Goal: Transaction & Acquisition: Book appointment/travel/reservation

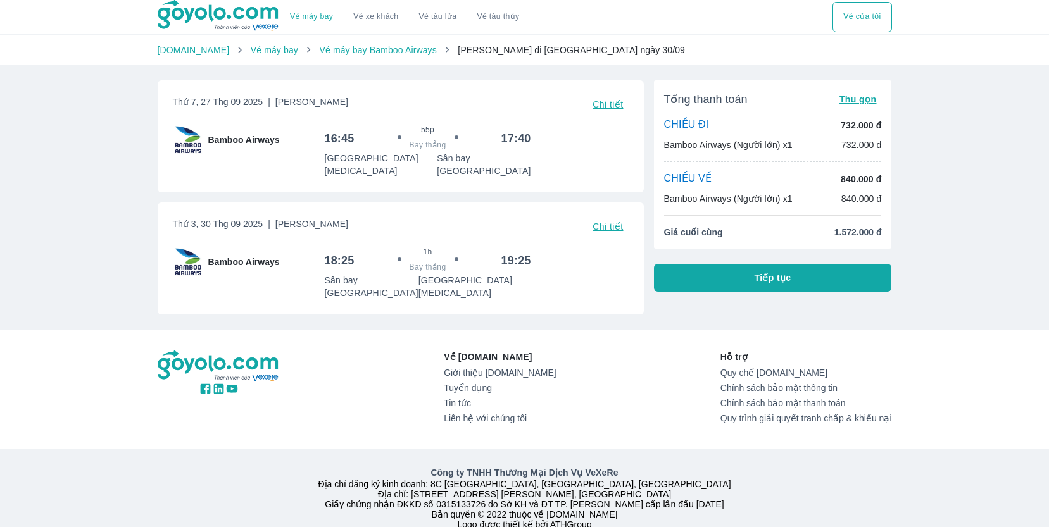
click at [617, 103] on span "Chi tiết" at bounding box center [608, 104] width 30 height 10
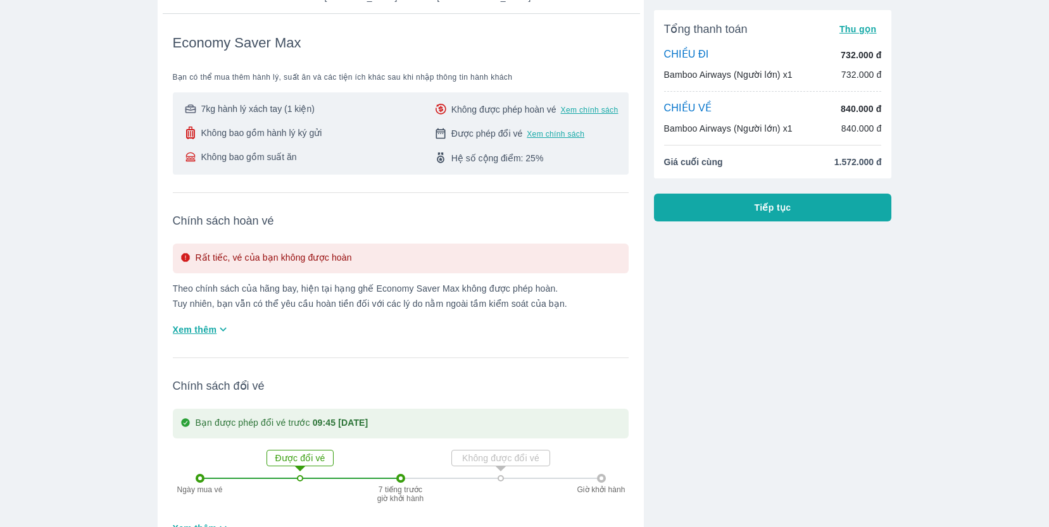
scroll to position [188, 0]
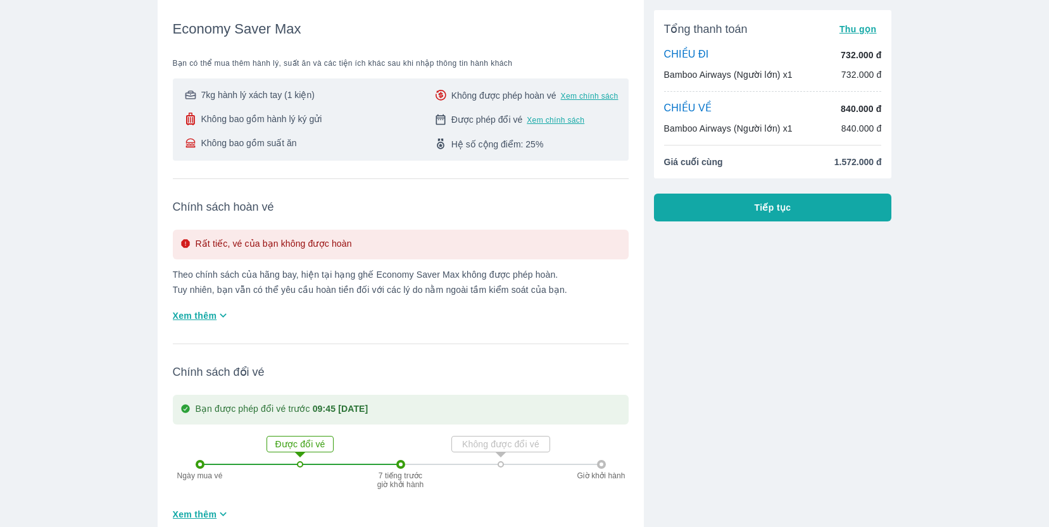
click at [222, 309] on icon "button" at bounding box center [223, 315] width 13 height 13
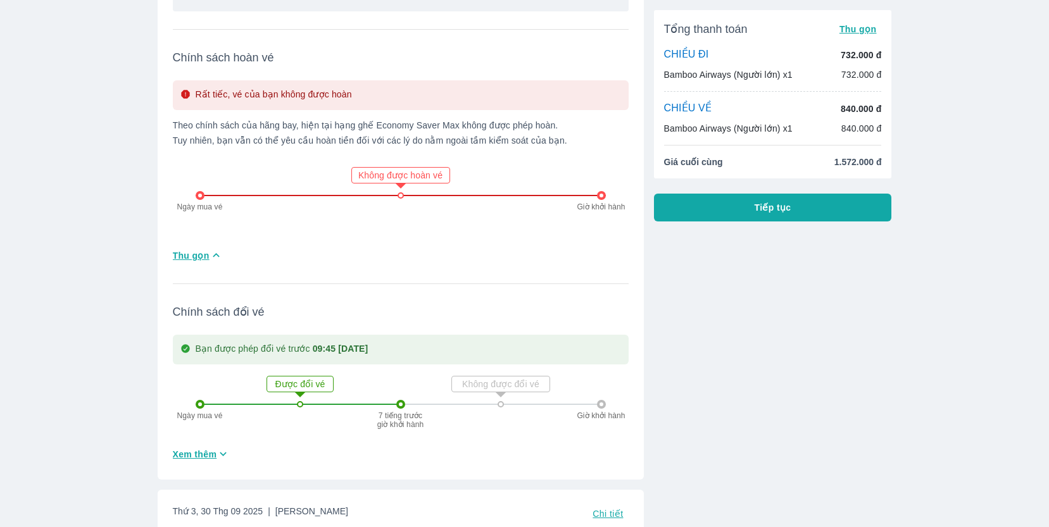
scroll to position [339, 0]
click at [194, 446] on span "Xem thêm" at bounding box center [195, 452] width 44 height 13
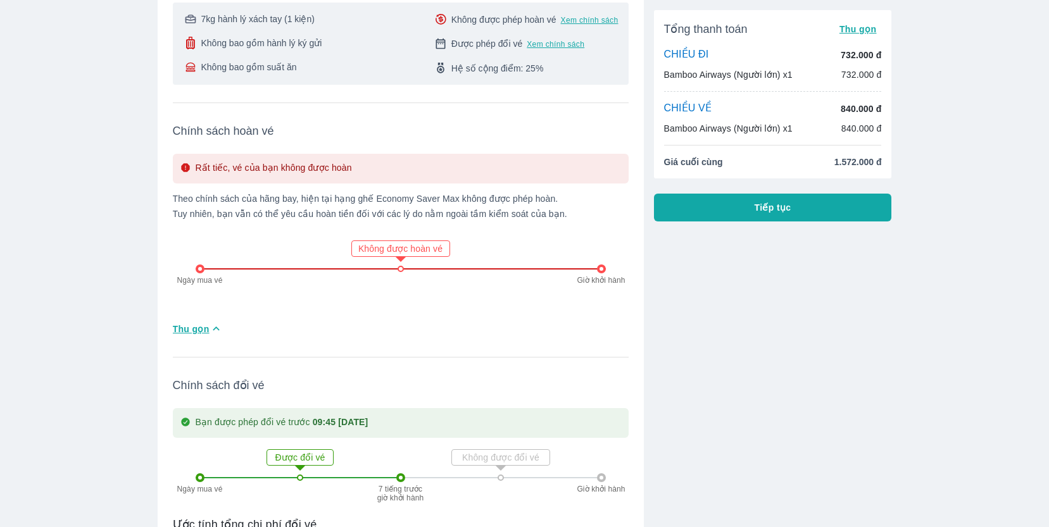
scroll to position [263, 0]
click at [215, 323] on icon "button" at bounding box center [216, 329] width 13 height 13
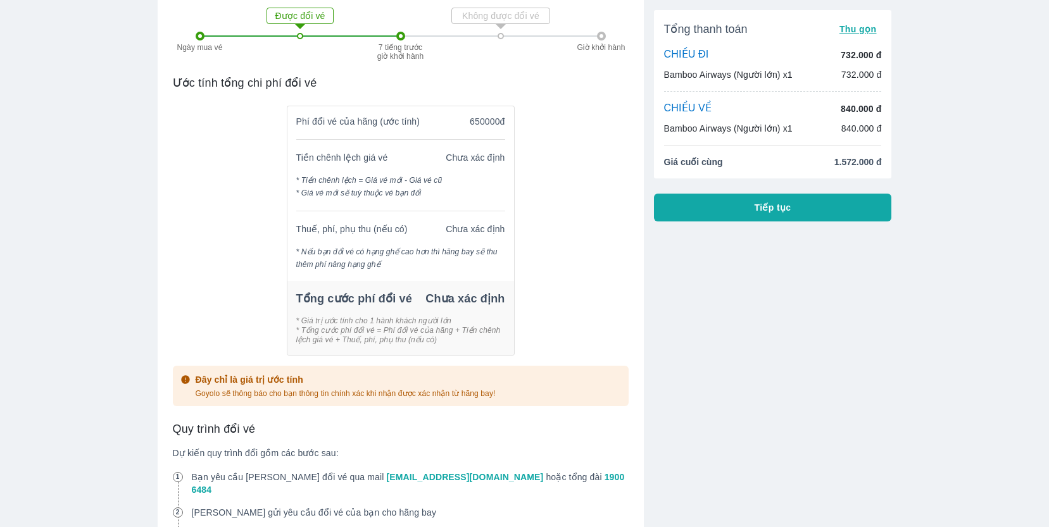
scroll to position [867, 0]
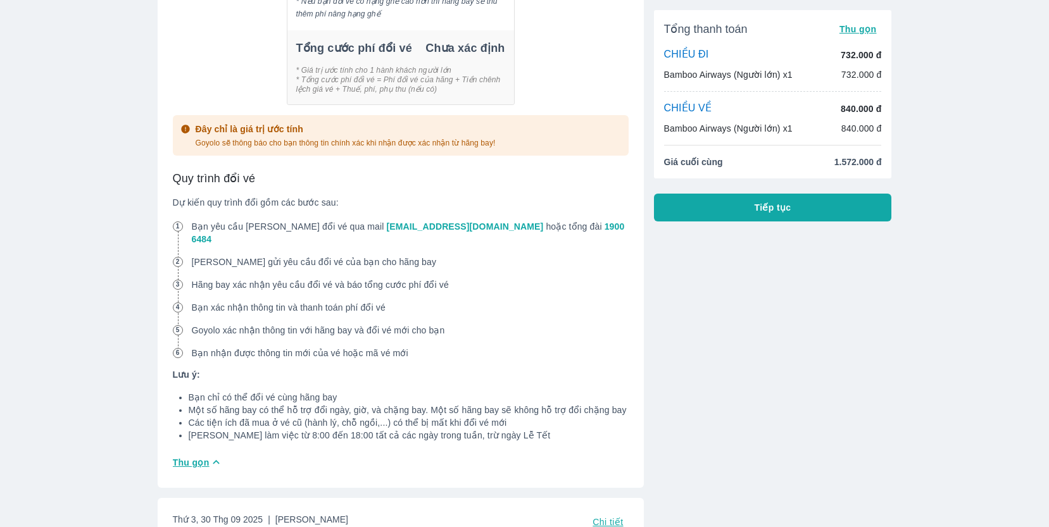
click at [193, 456] on span "Thu gọn" at bounding box center [191, 462] width 37 height 13
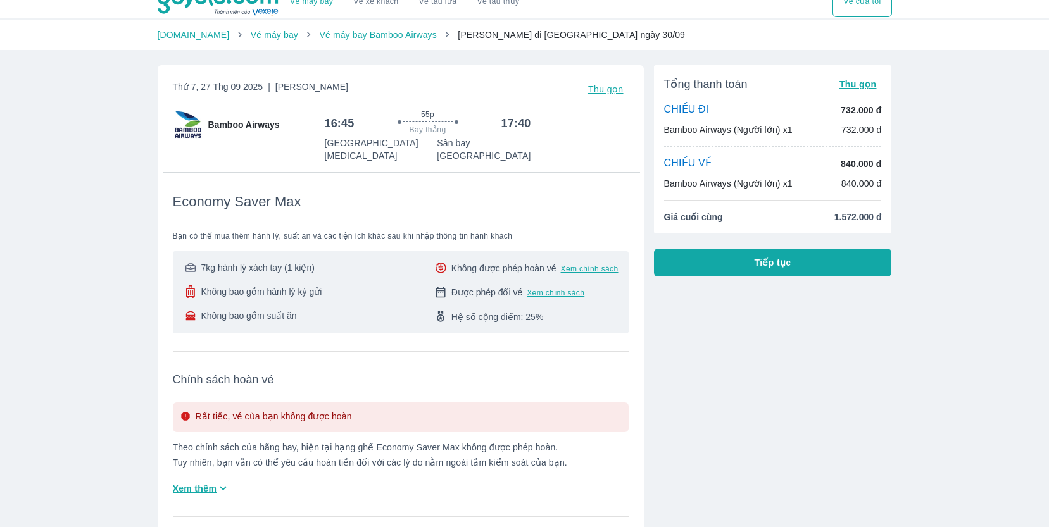
scroll to position [268, 0]
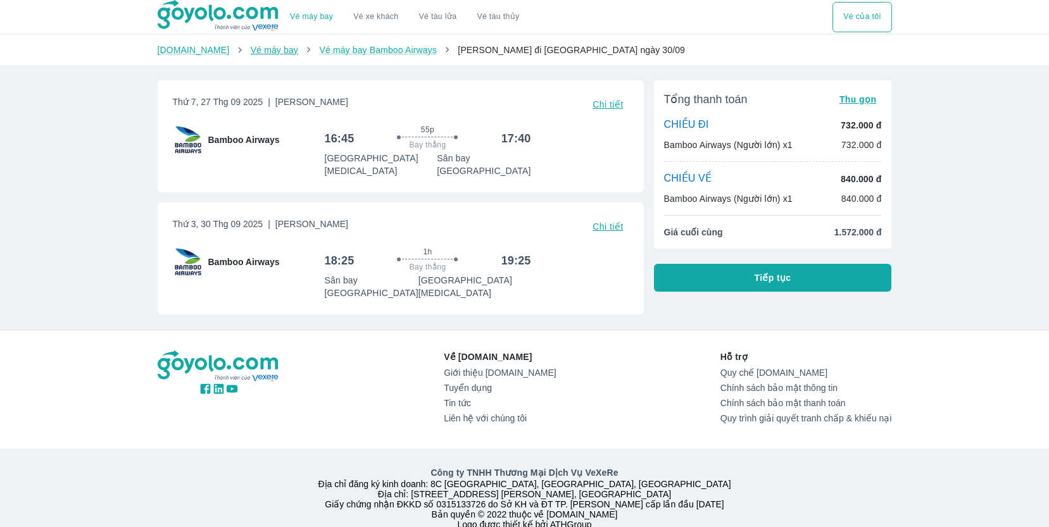
click at [251, 51] on link "Vé máy bay" at bounding box center [274, 50] width 47 height 10
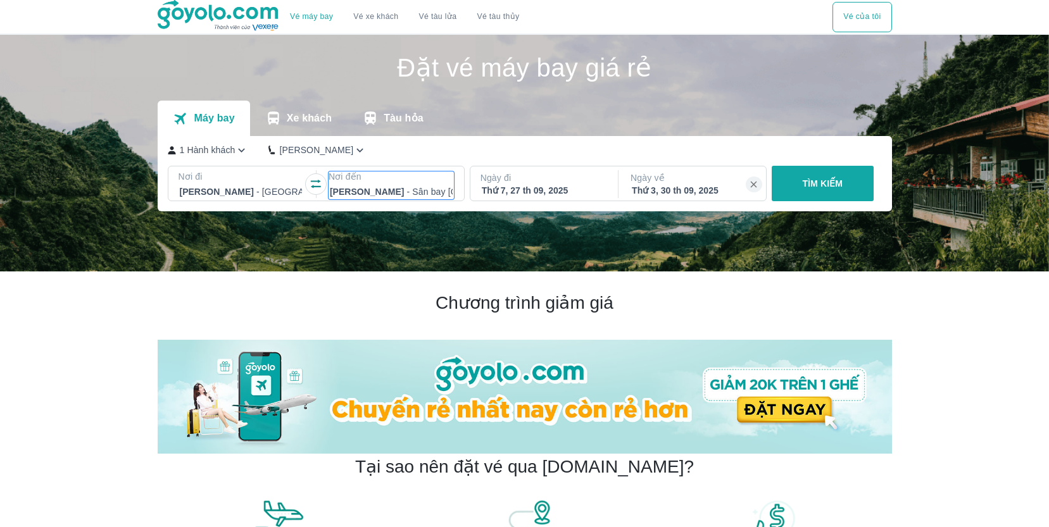
click at [376, 195] on div at bounding box center [391, 191] width 123 height 15
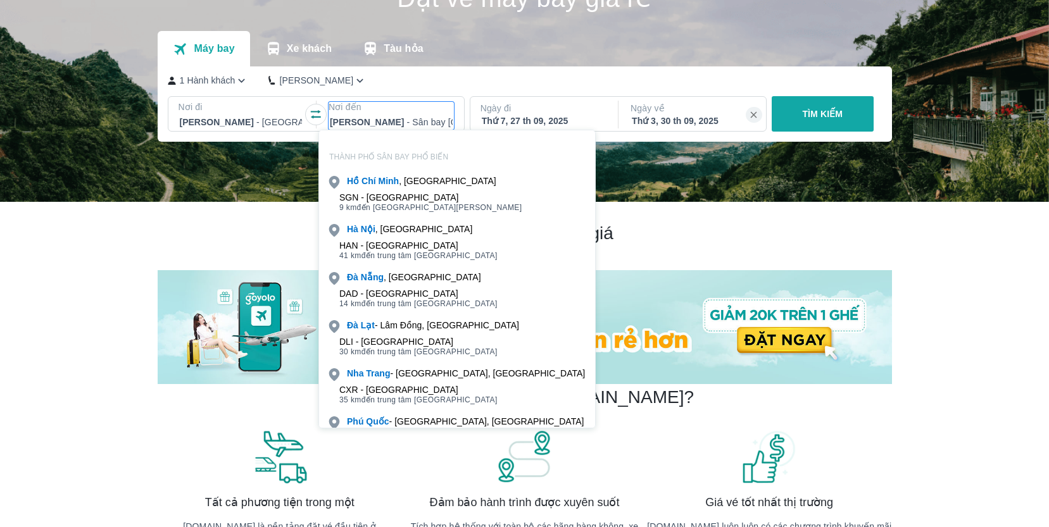
scroll to position [73, 0]
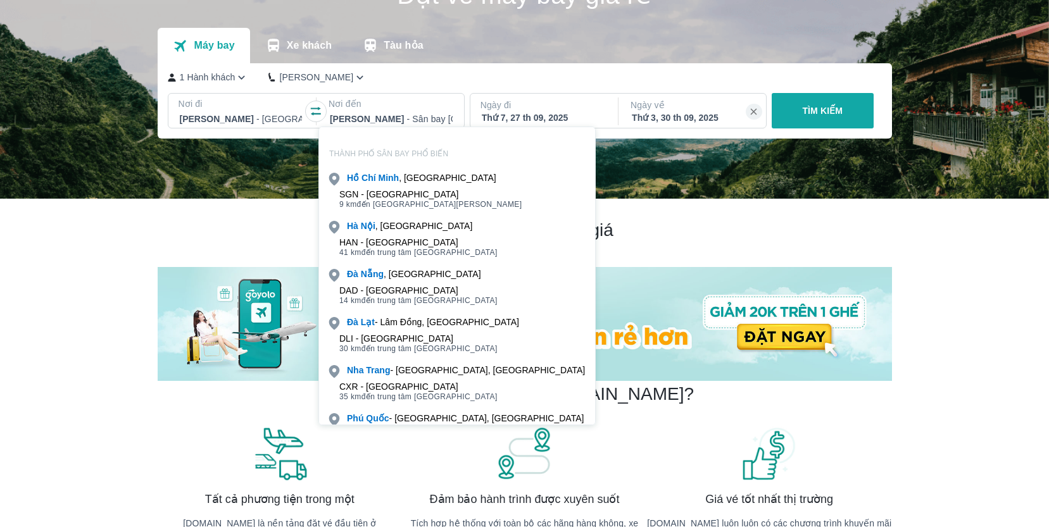
click at [385, 244] on div "HAN - Sân bay Nội Bài" at bounding box center [418, 242] width 158 height 10
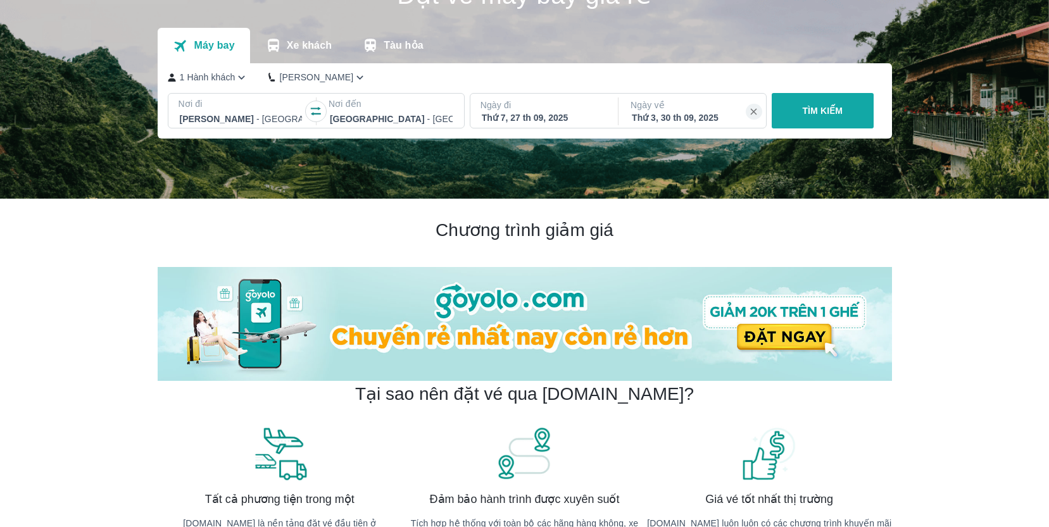
click at [821, 111] on p "TÌM KIẾM" at bounding box center [822, 110] width 41 height 13
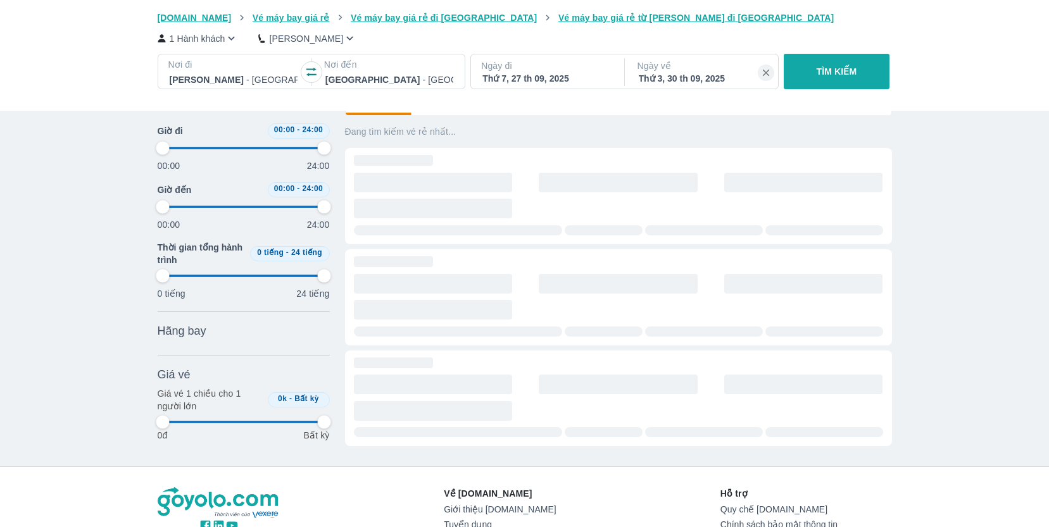
scroll to position [210, 0]
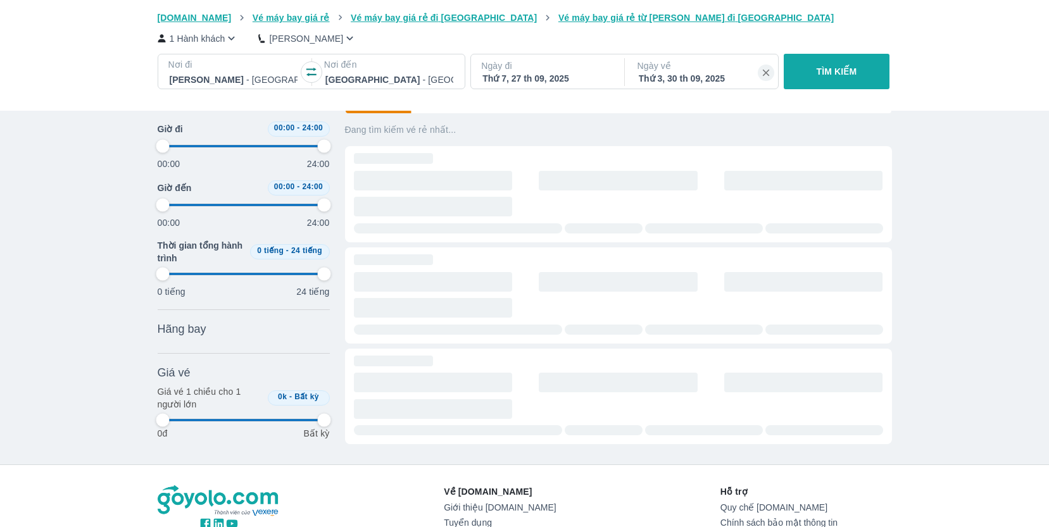
type input "97.9166666666667"
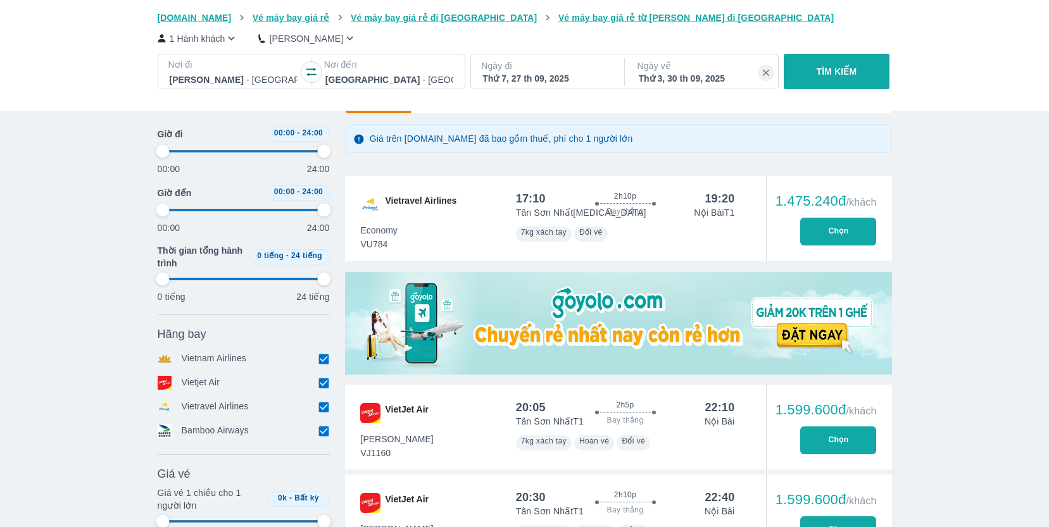
type input "97.9166666666667"
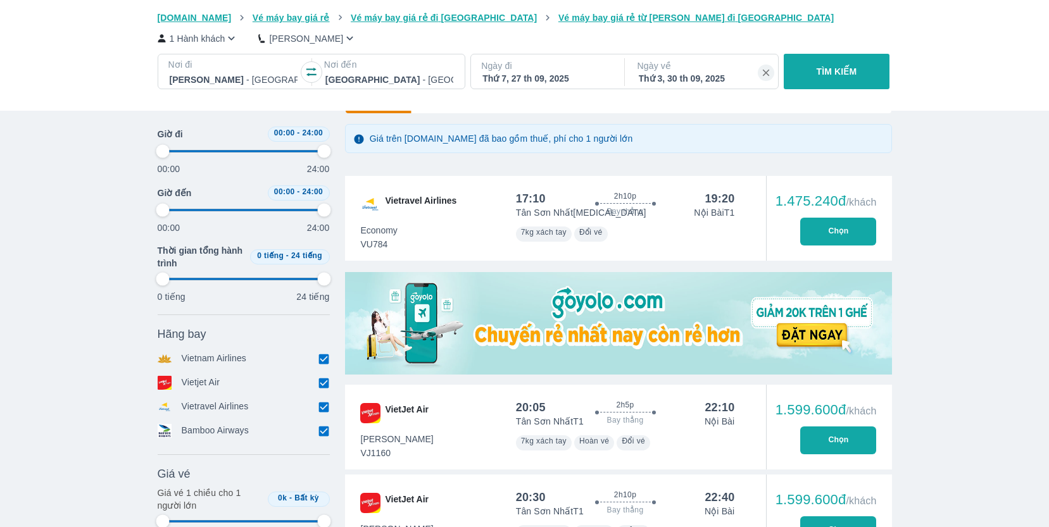
type input "97.9166666666667"
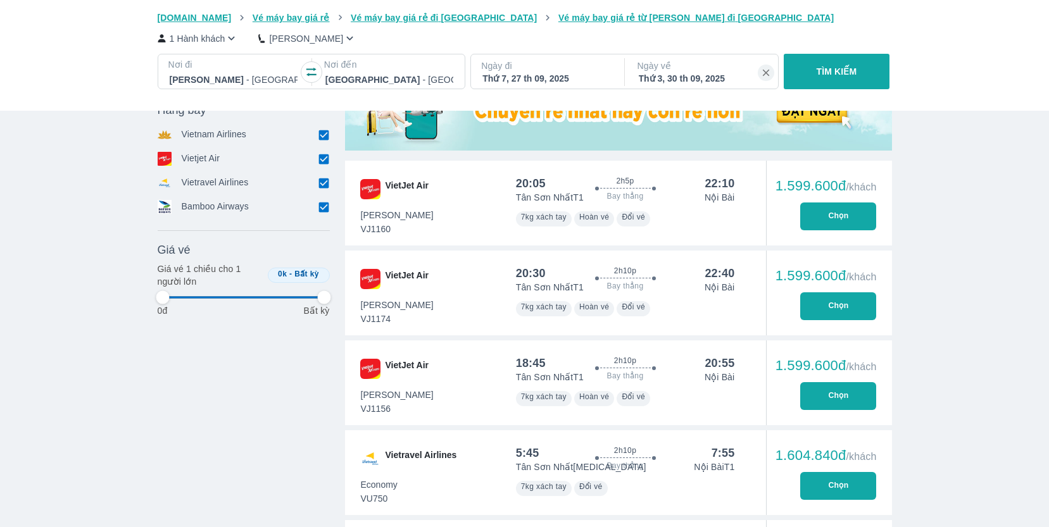
type input "97.9166666666667"
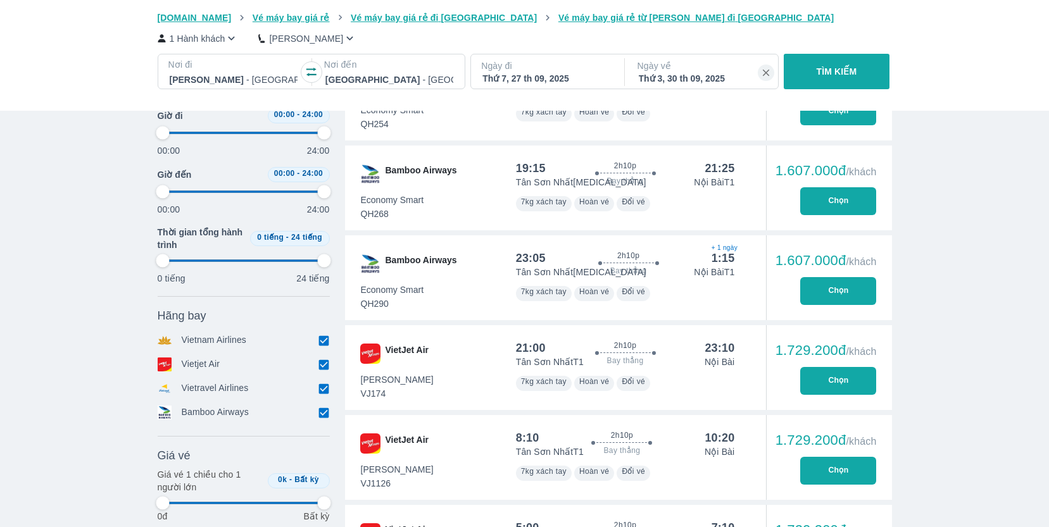
type input "97.9166666666667"
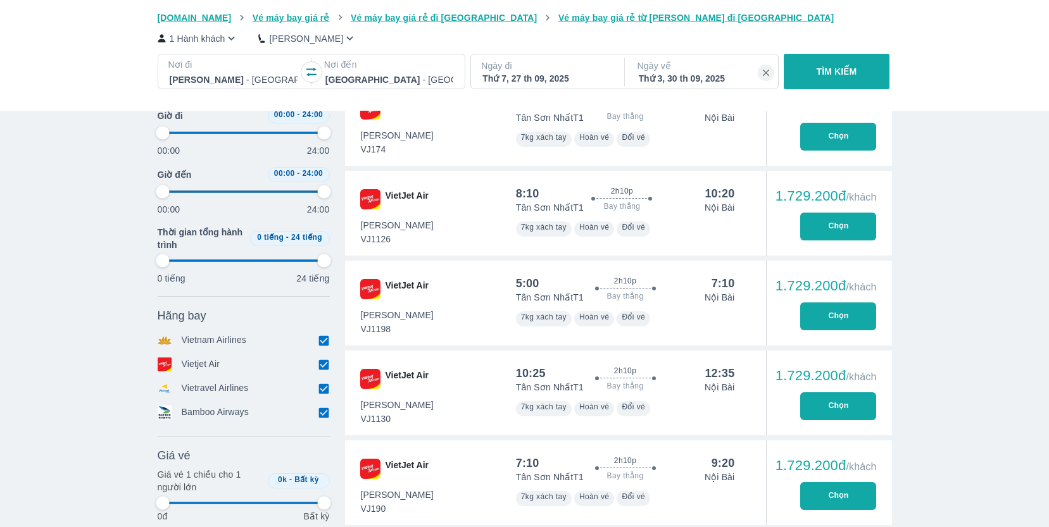
type input "97.9166666666667"
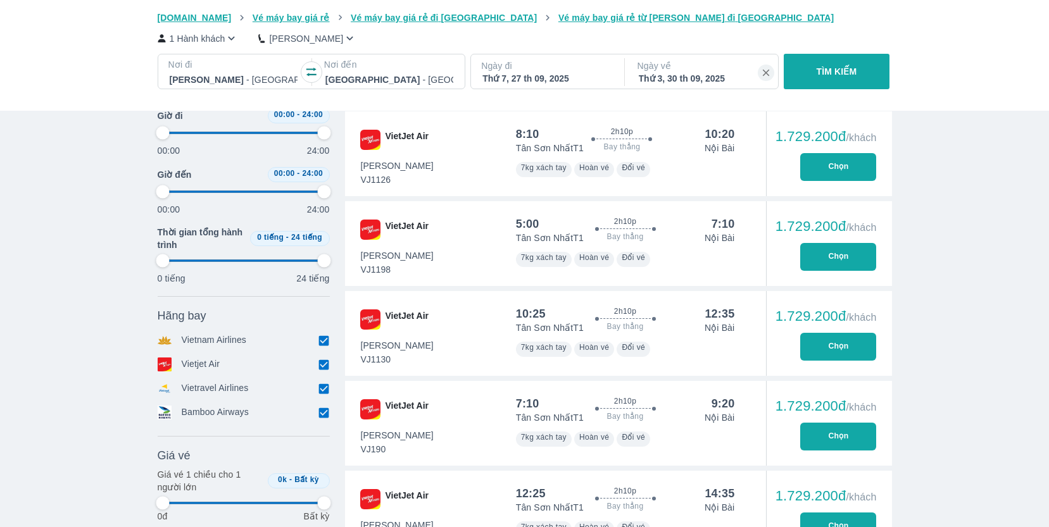
type input "97.9166666666667"
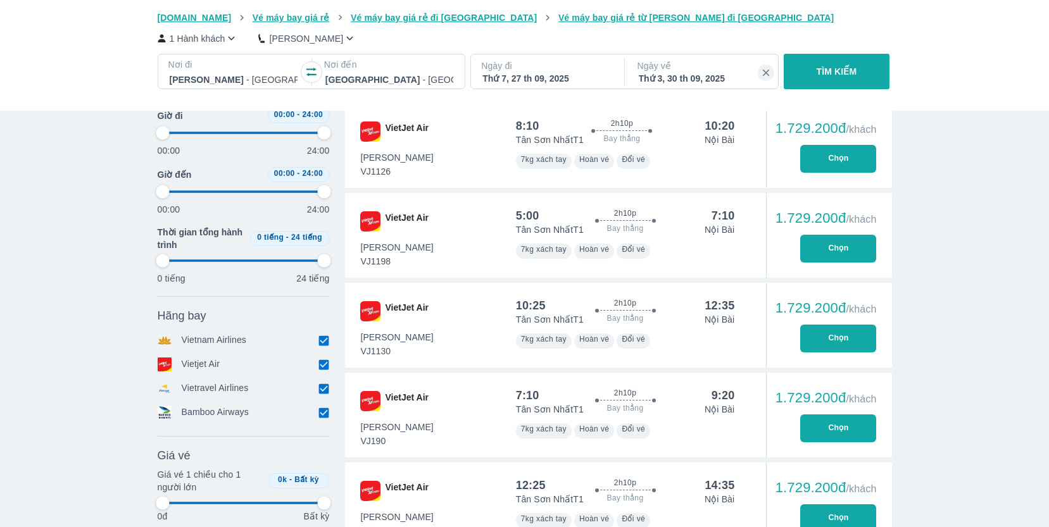
scroll to position [1940, 0]
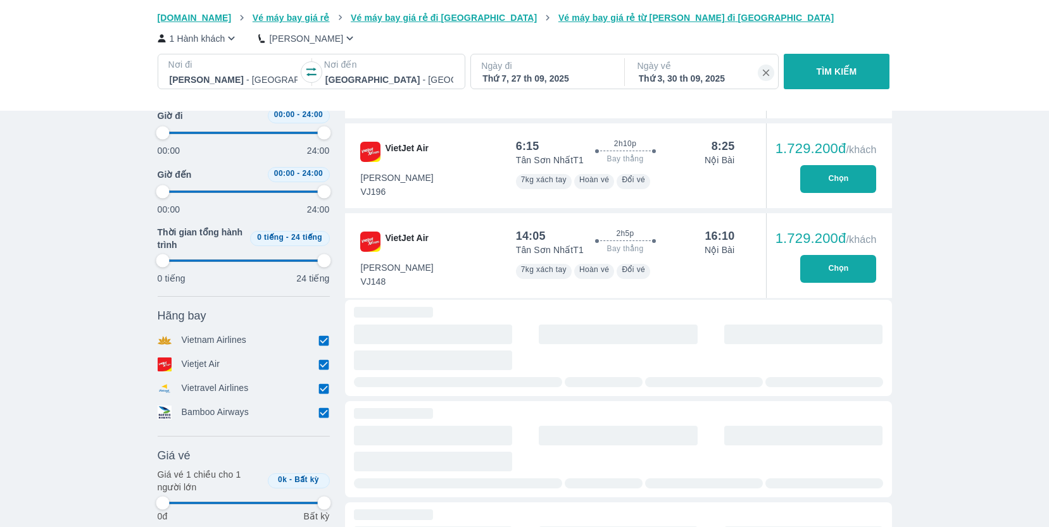
type input "97.9166666666667"
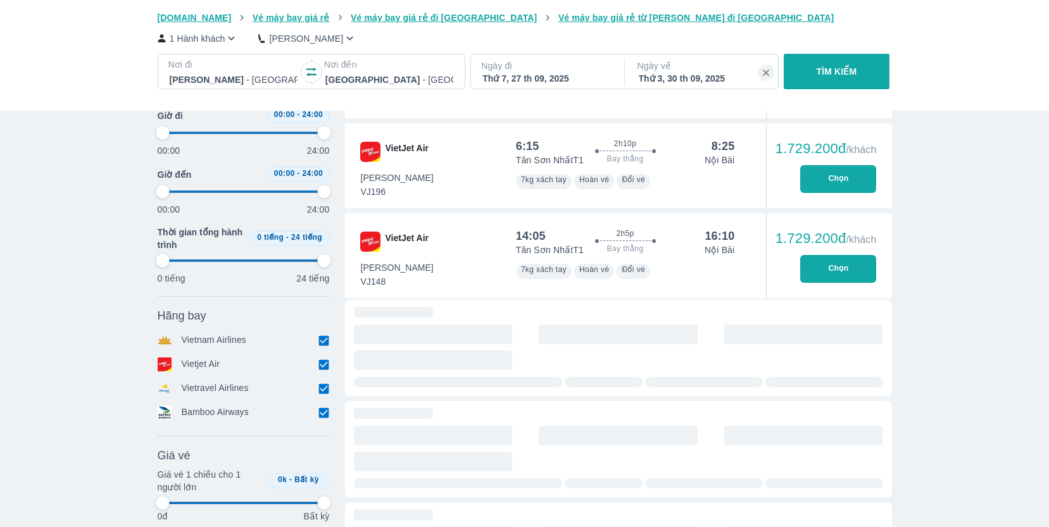
type input "97.9166666666667"
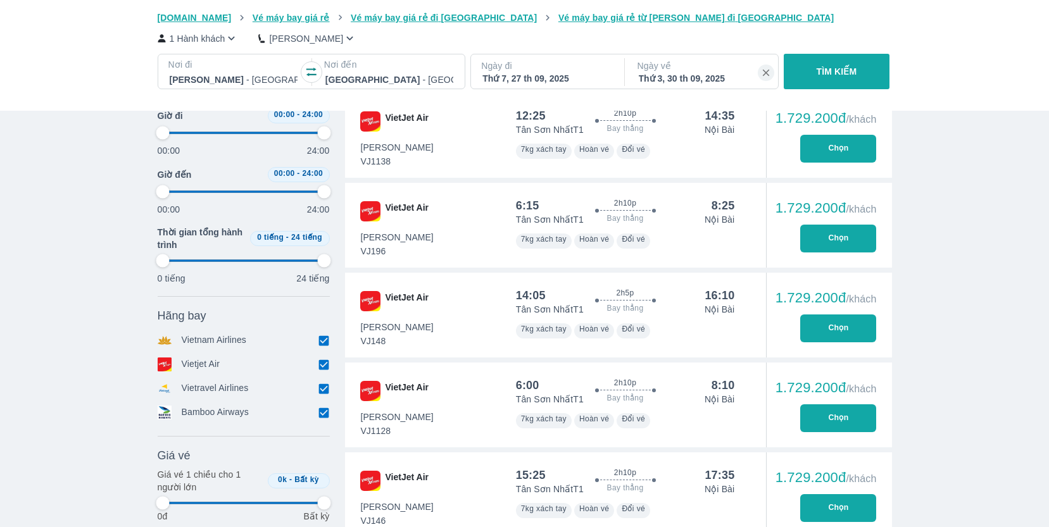
type input "97.9166666666667"
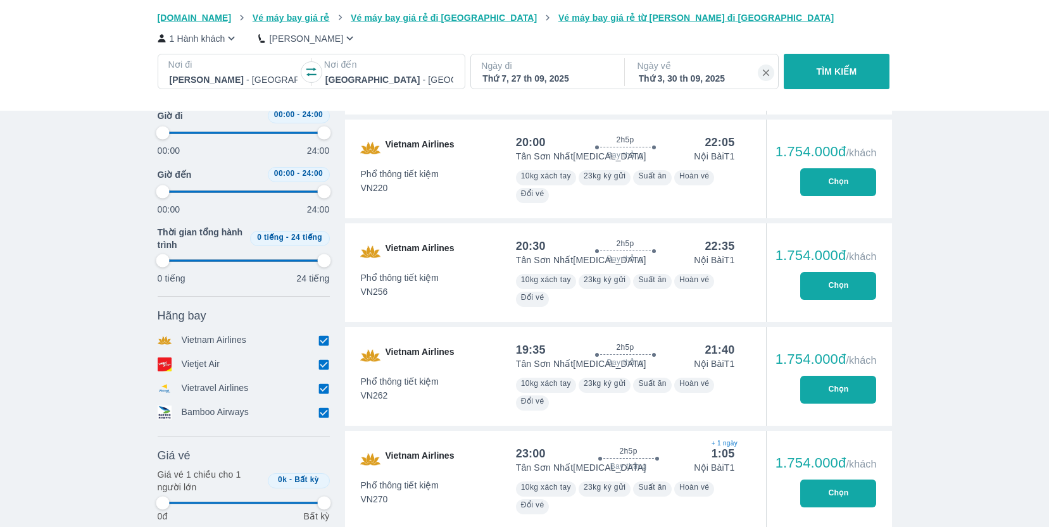
type input "97.9166666666667"
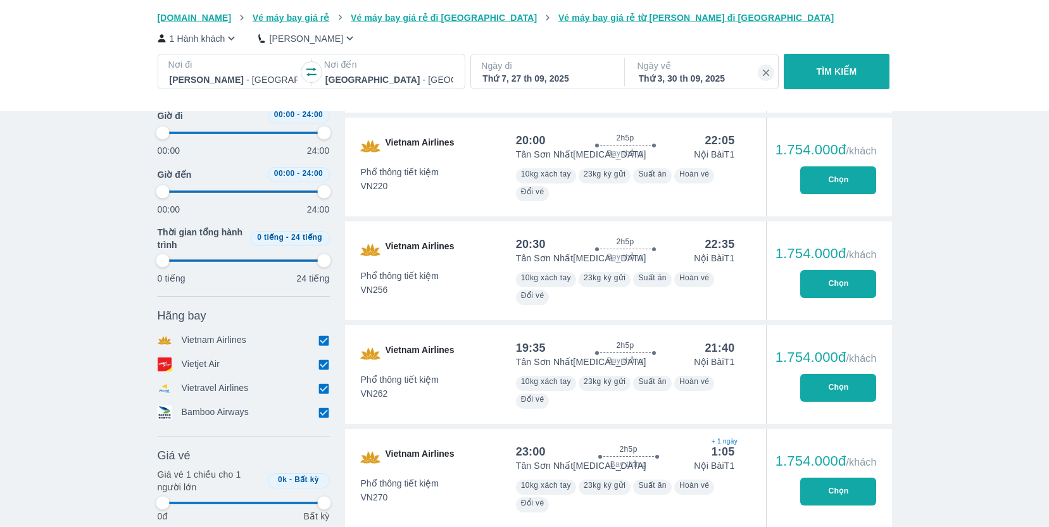
scroll to position [2905, 0]
type input "97.9166666666667"
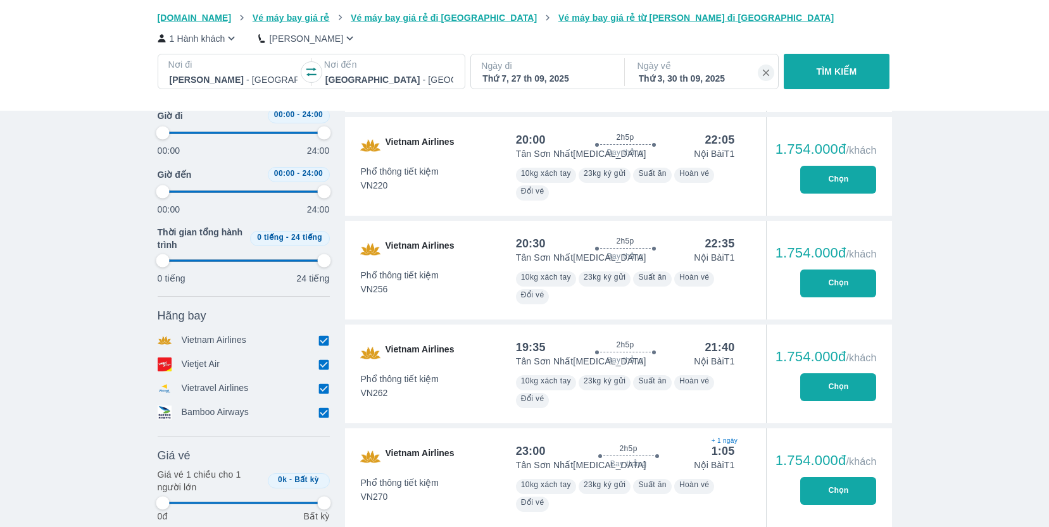
type input "97.9166666666667"
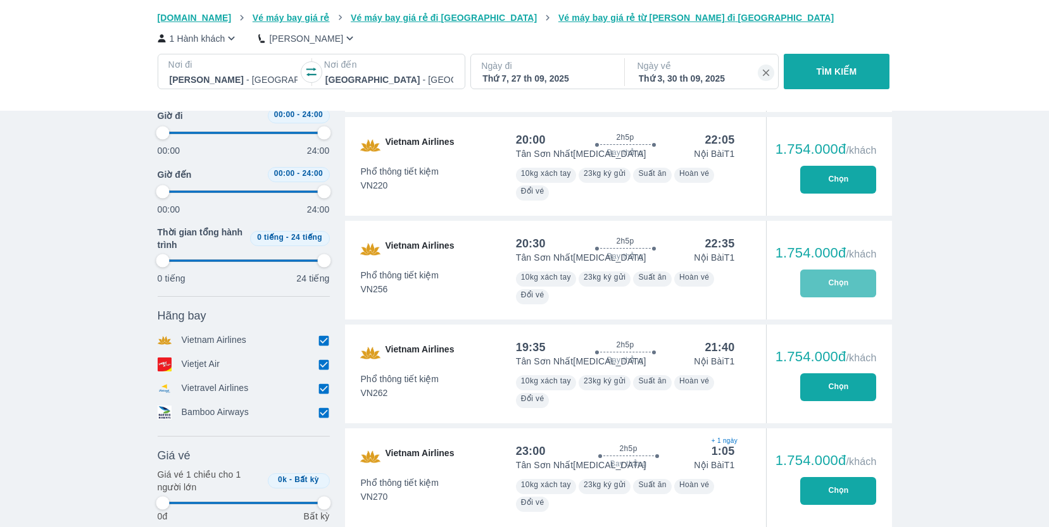
click at [838, 287] on button "Chọn" at bounding box center [838, 284] width 76 height 28
type input "97.9166666666667"
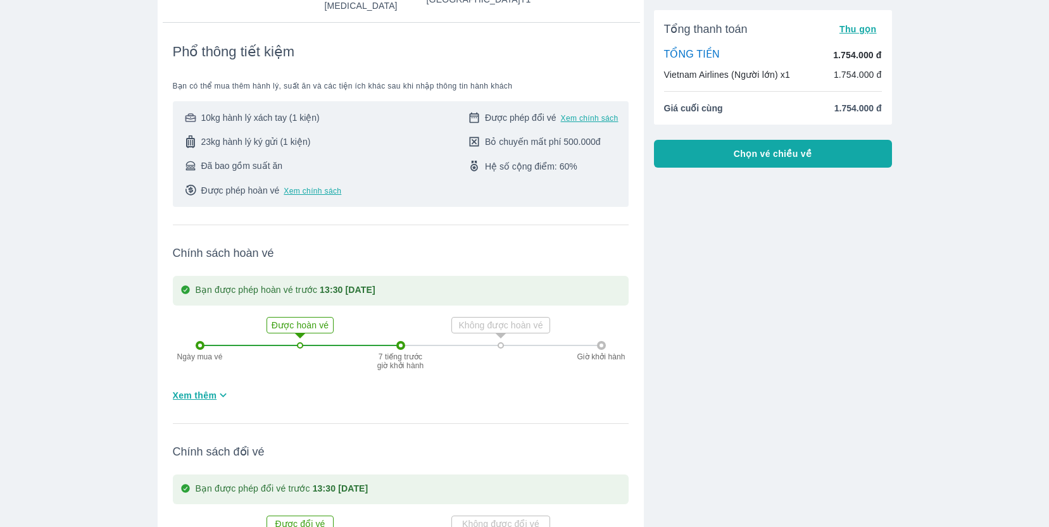
scroll to position [253, 0]
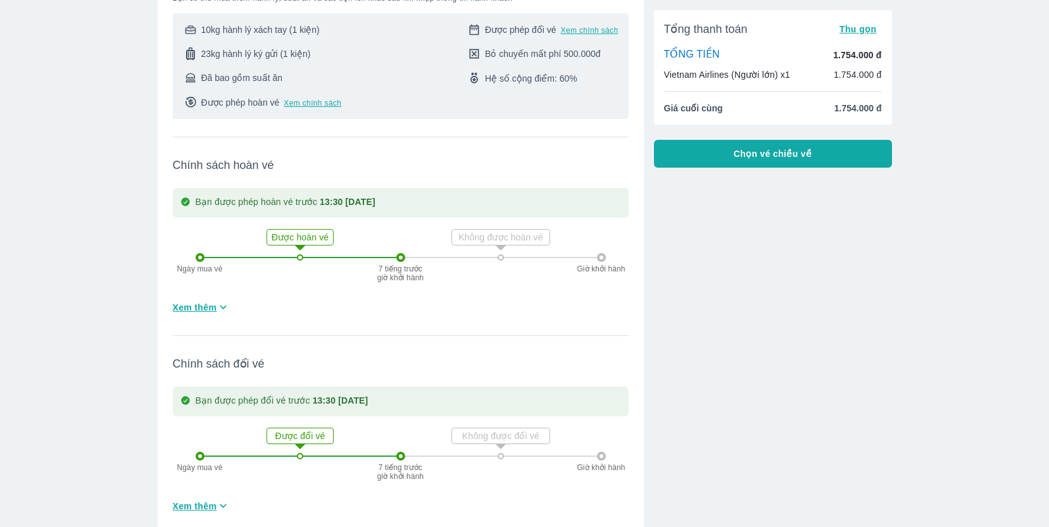
click at [224, 301] on icon "button" at bounding box center [223, 307] width 13 height 13
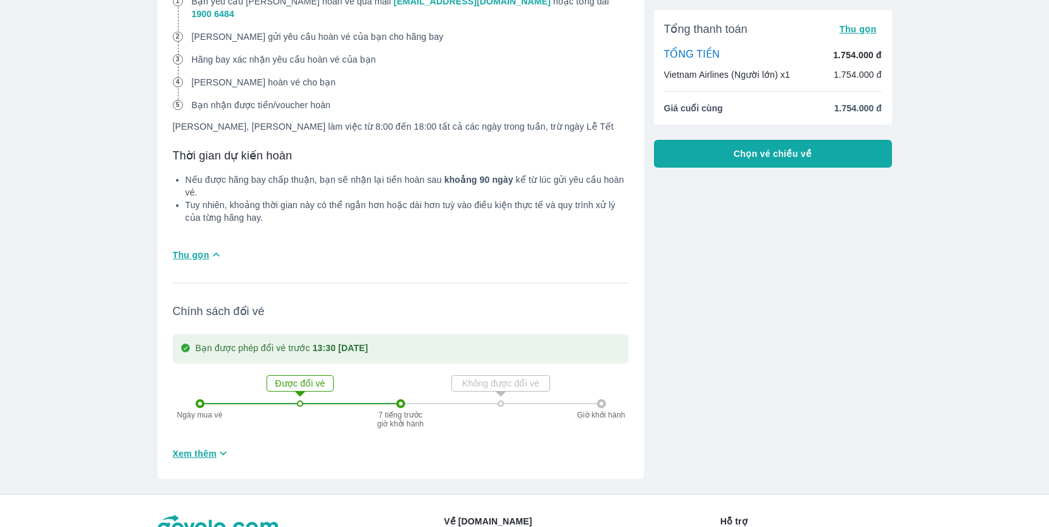
scroll to position [1151, 0]
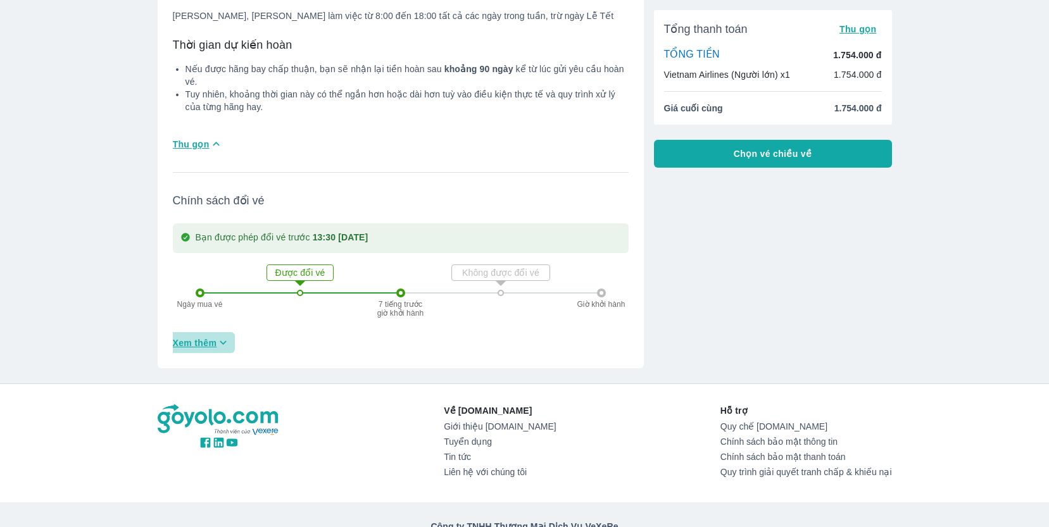
click at [199, 337] on span "Xem thêm" at bounding box center [195, 343] width 44 height 13
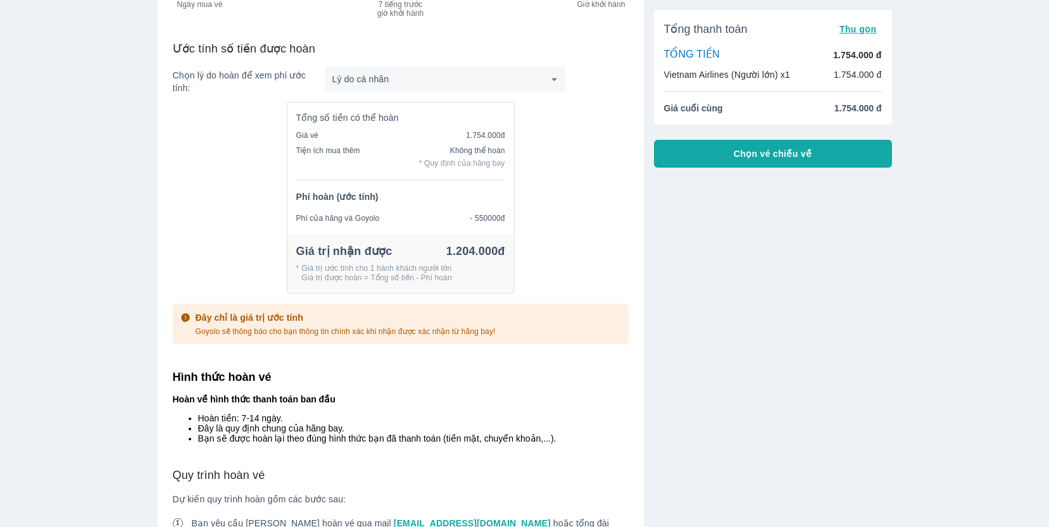
scroll to position [419, 0]
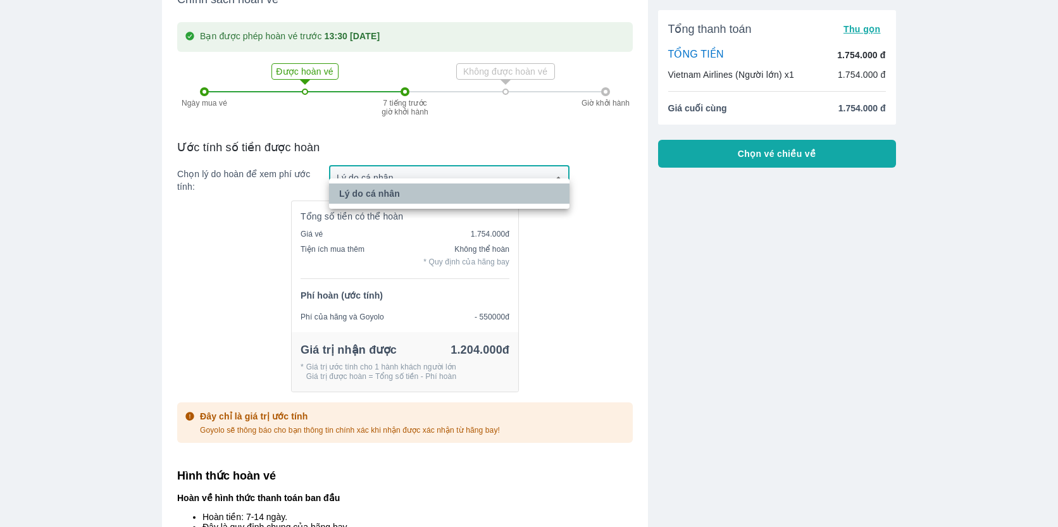
click at [415, 202] on li "Lý do cá nhân" at bounding box center [449, 194] width 241 height 20
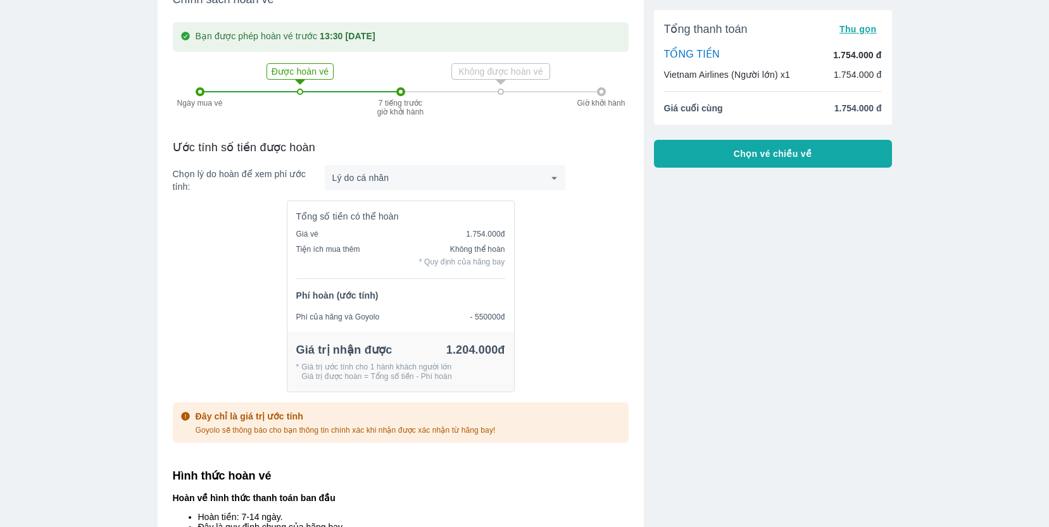
click at [542, 229] on div "Tổng số tiền có thể hoàn Giá vé 1.754.000đ Tiện ích mua thêm Không thể hoàn * Q…" at bounding box center [401, 302] width 456 height 202
